Goal: Check status

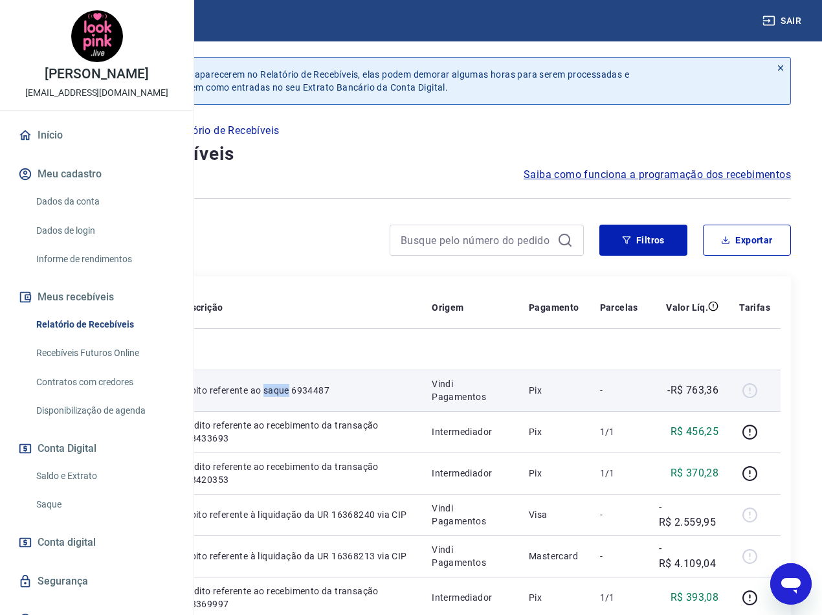
drag, startPoint x: 410, startPoint y: 421, endPoint x: 365, endPoint y: 410, distance: 46.2
click at [365, 411] on td "Débito referente ao saque 6934487" at bounding box center [296, 390] width 252 height 41
click at [411, 397] on p "Débito referente ao saque 6934487" at bounding box center [295, 390] width 231 height 13
